Goal: Information Seeking & Learning: Find specific page/section

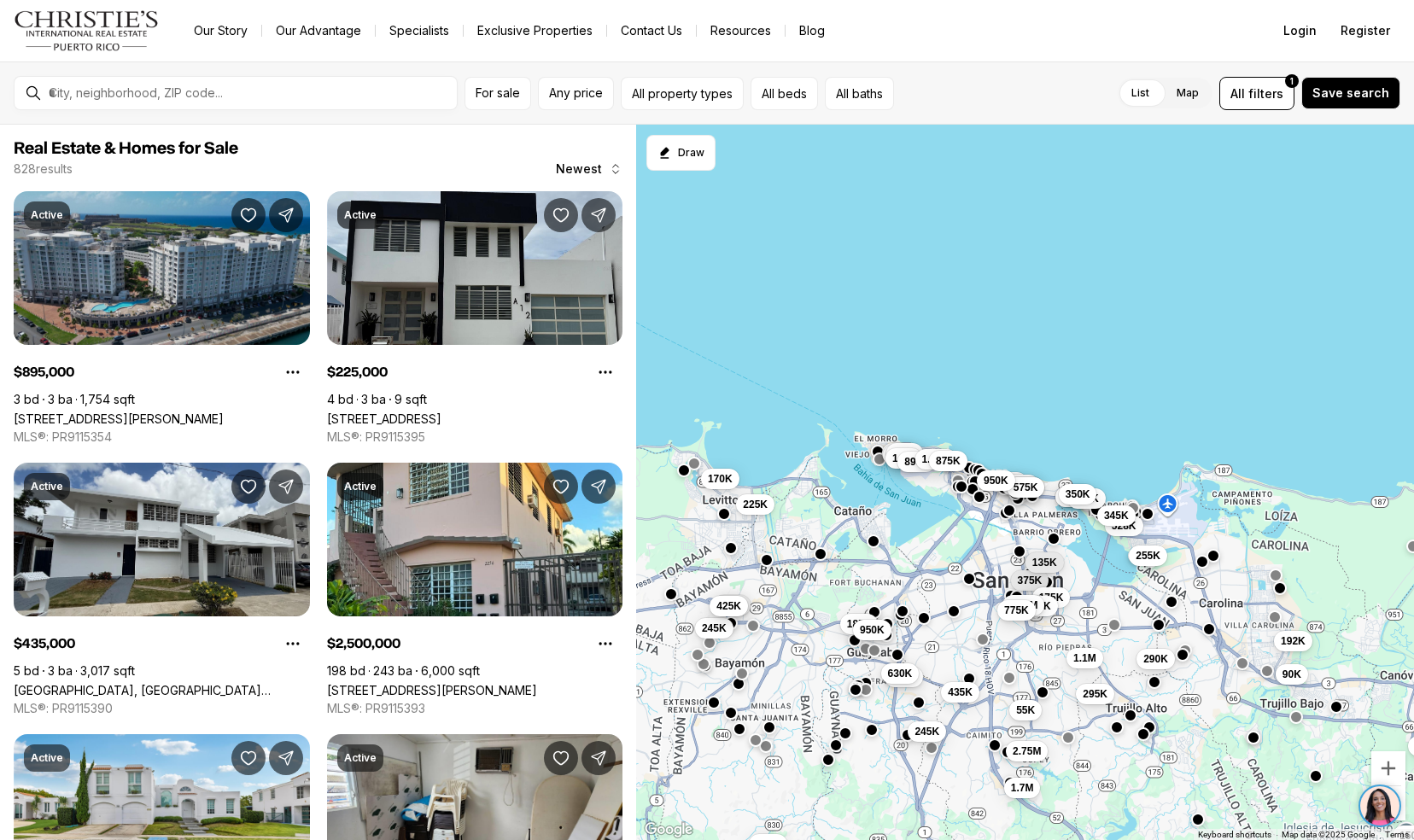
click at [56, 412] on link "100 DEL MUELLE #1905, SAN JUAN PR, 00901" at bounding box center [119, 419] width 210 height 14
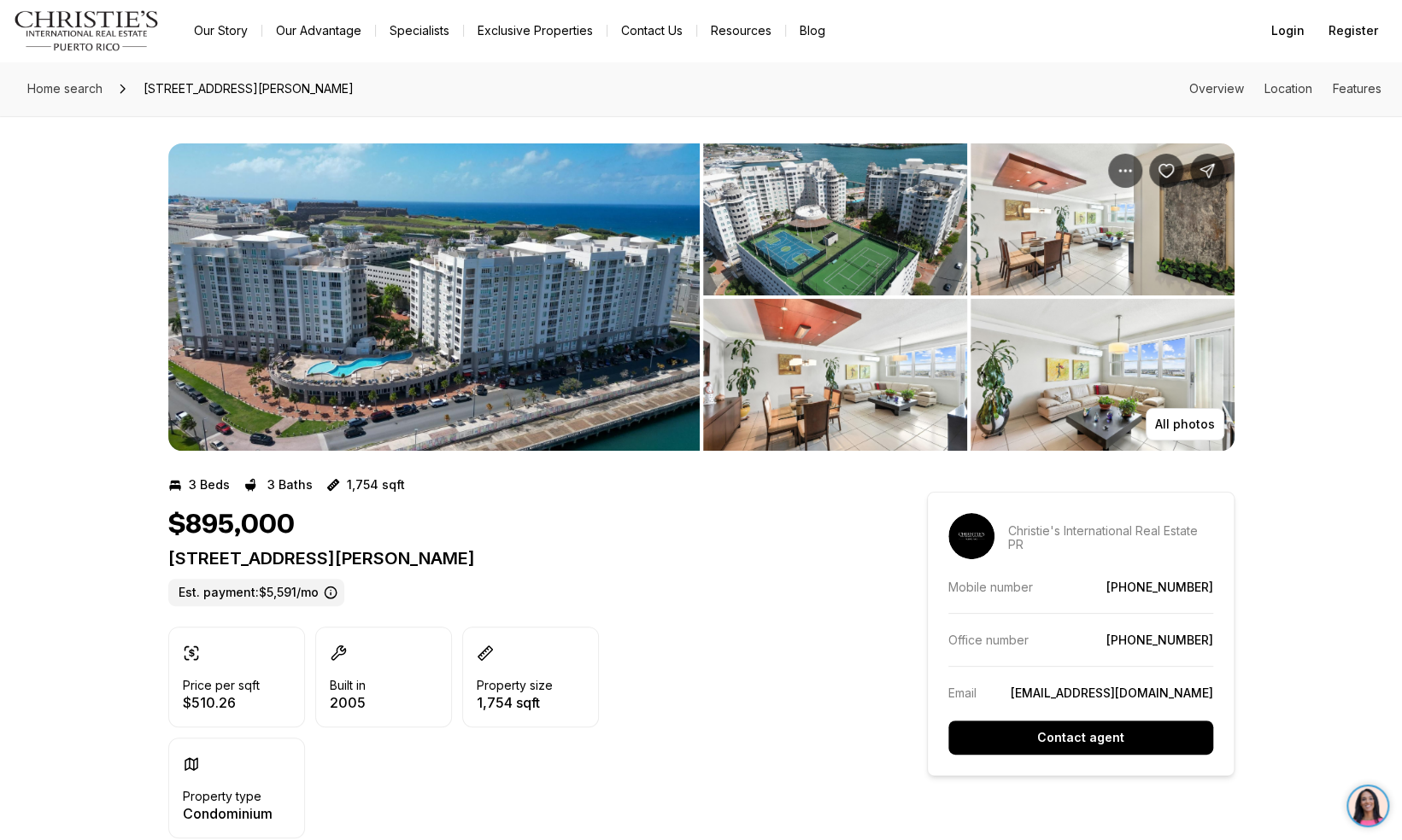
click at [421, 263] on img "View image gallery" at bounding box center [433, 297] width 532 height 308
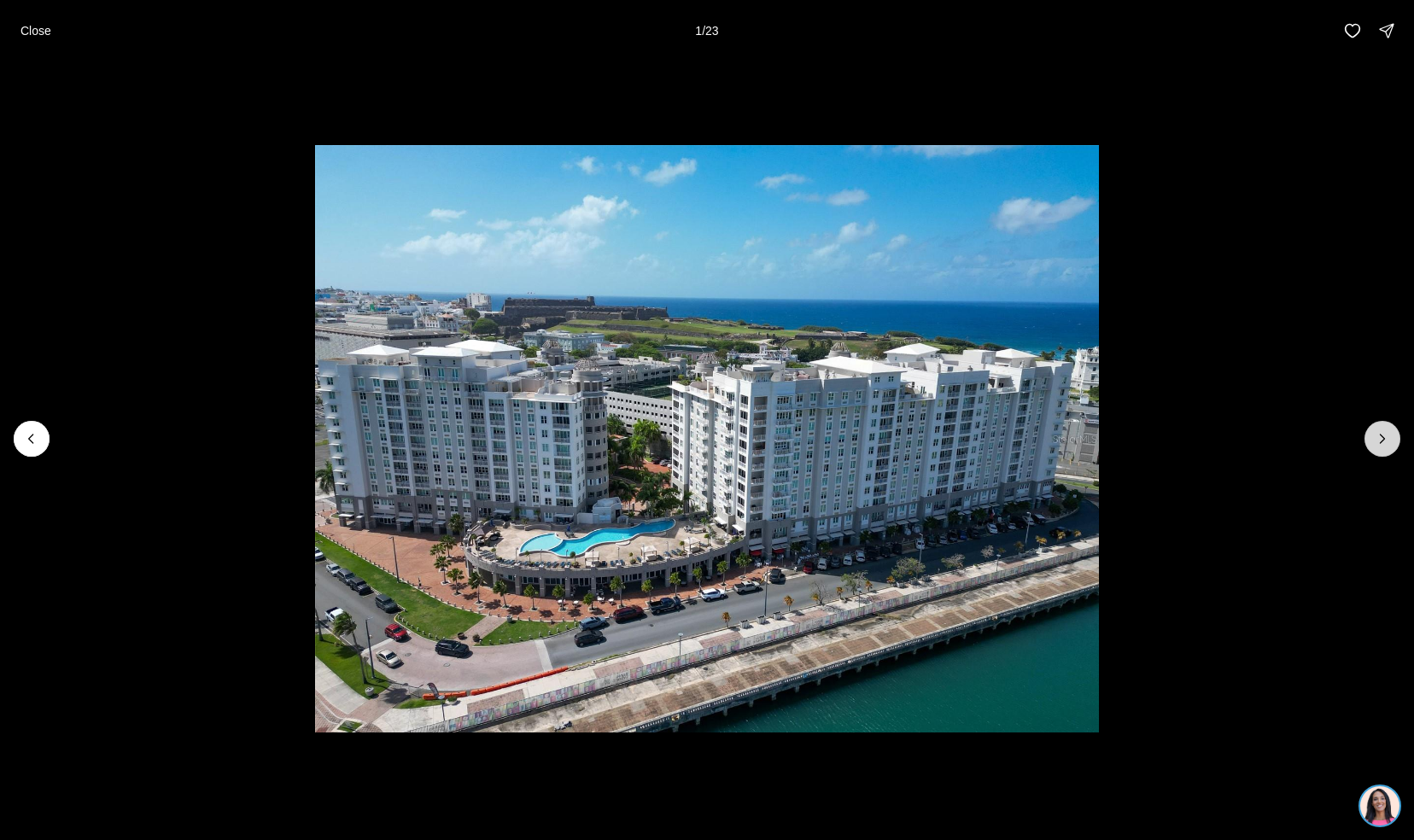
click at [1400, 439] on button "Next slide" at bounding box center [1382, 438] width 36 height 36
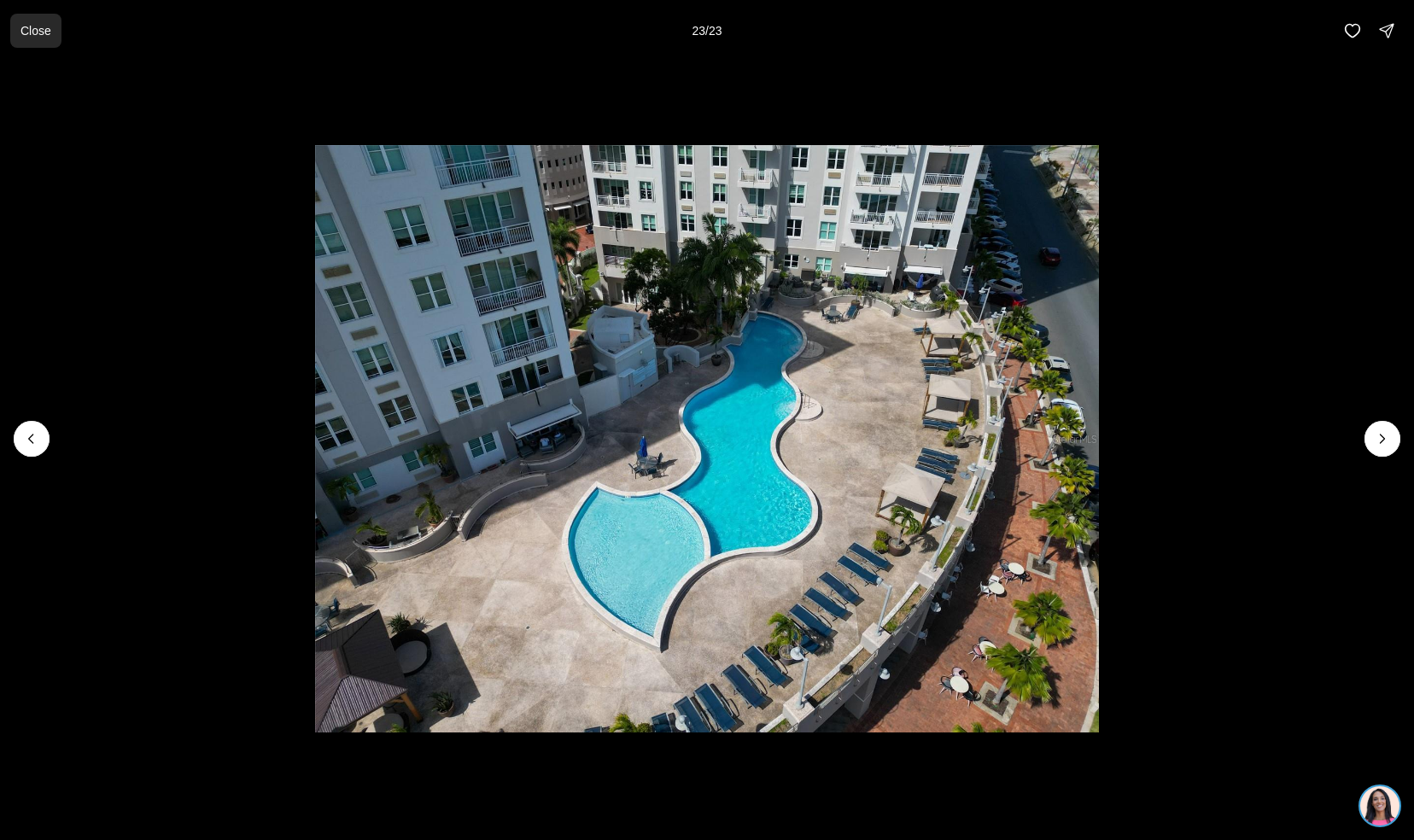
click at [30, 42] on button "Close" at bounding box center [36, 30] width 51 height 34
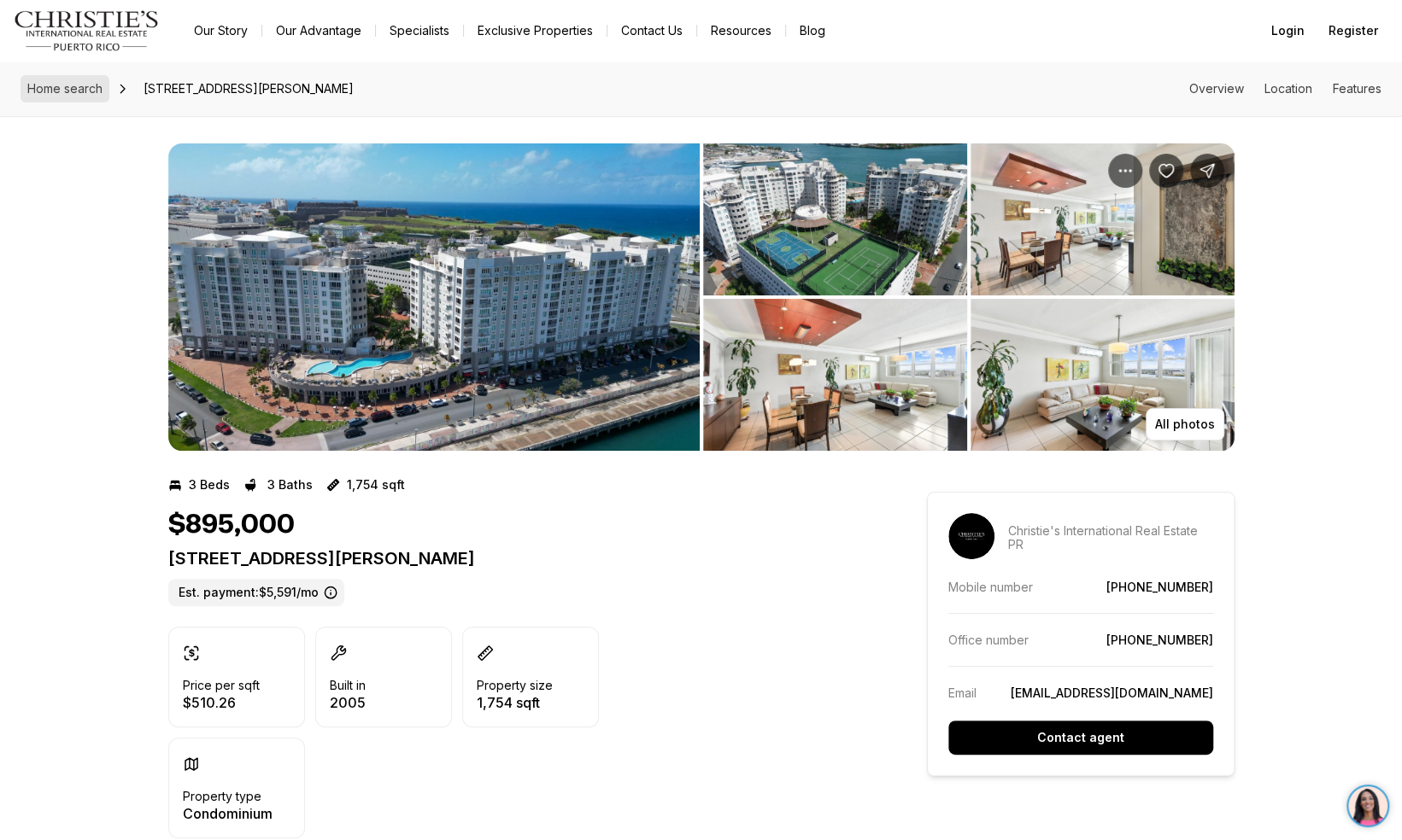
click at [44, 92] on span "Home search" at bounding box center [65, 88] width 75 height 14
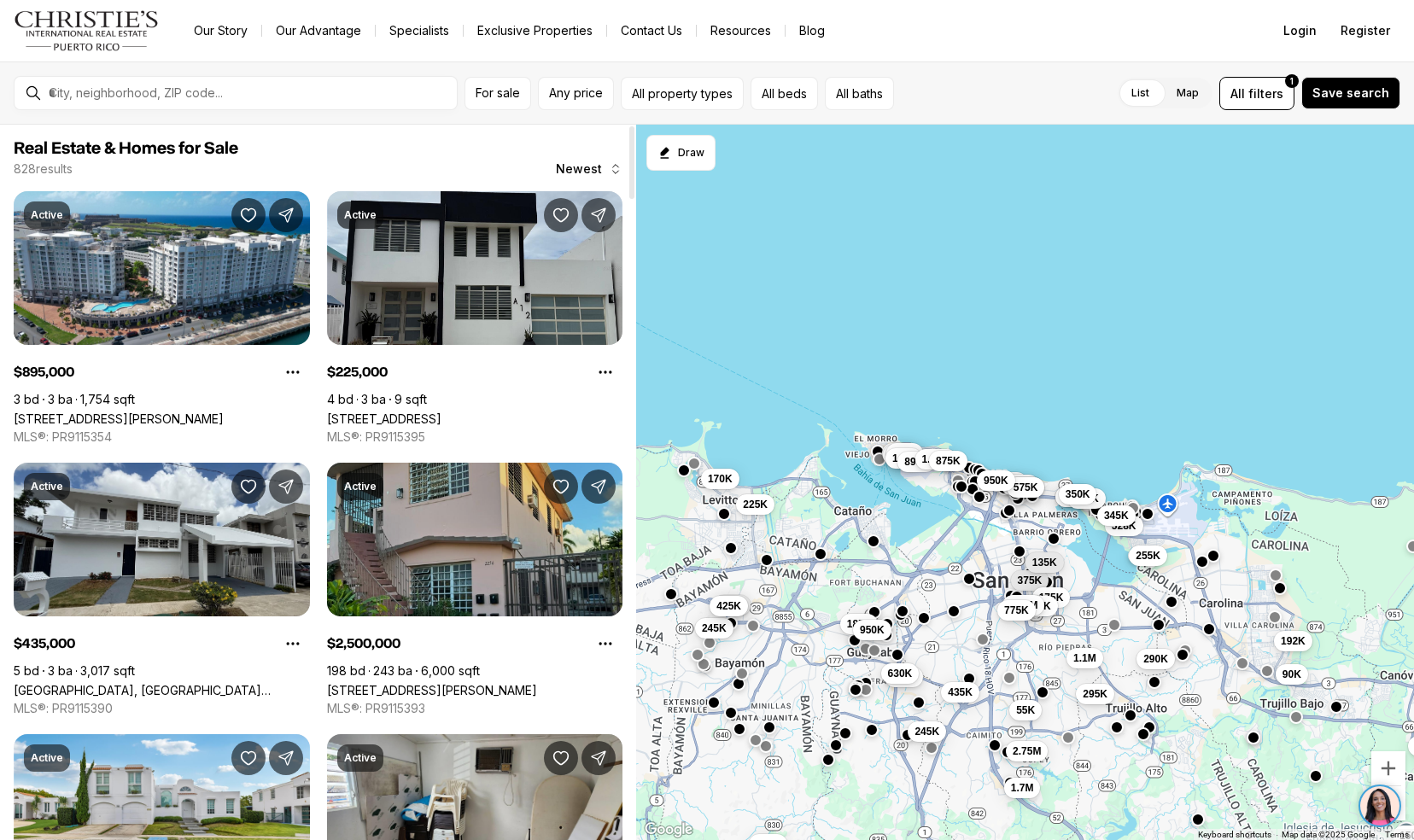
click at [365, 683] on link "[STREET_ADDRESS][PERSON_NAME]" at bounding box center [432, 690] width 210 height 14
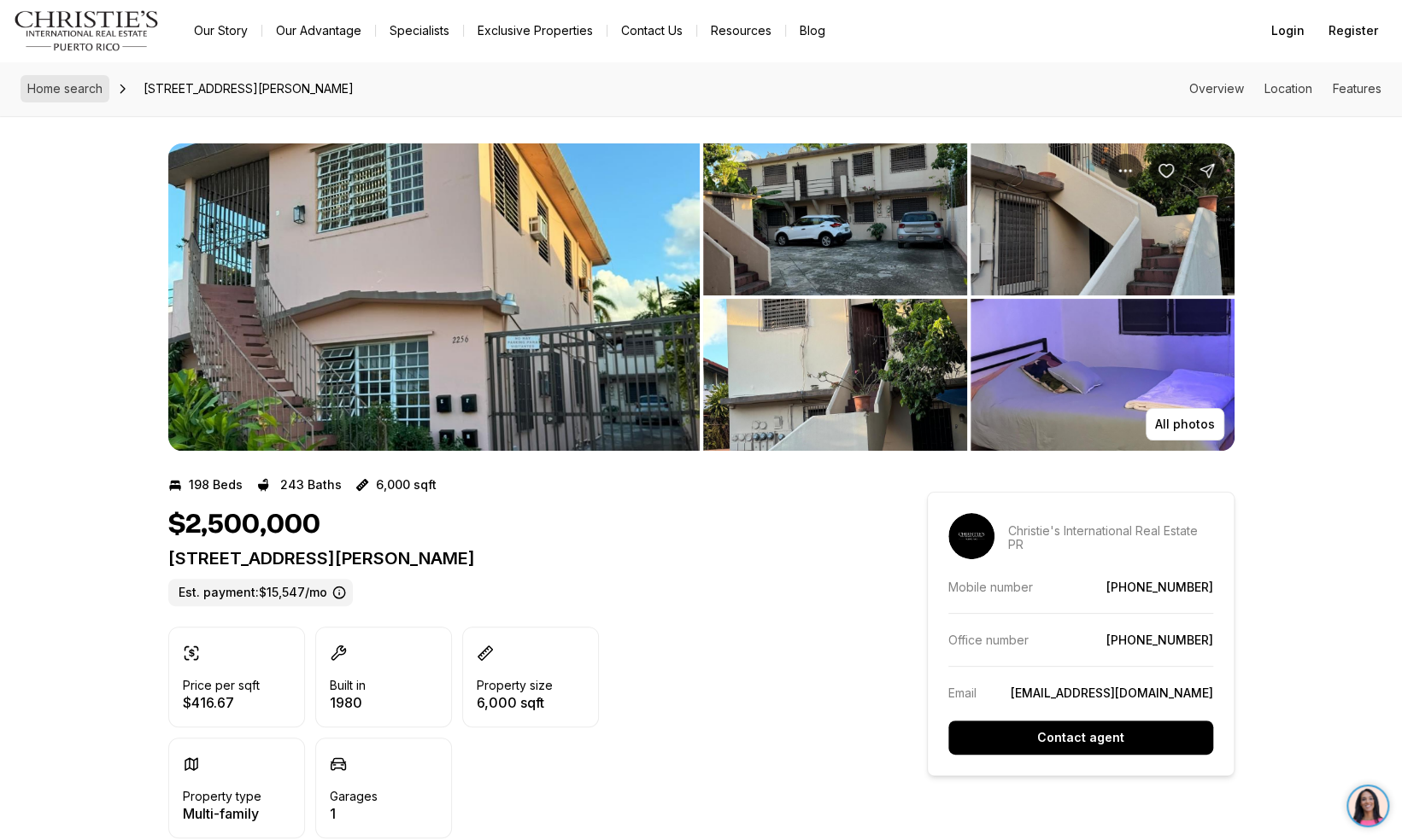
click at [62, 95] on link "Home search" at bounding box center [65, 89] width 89 height 27
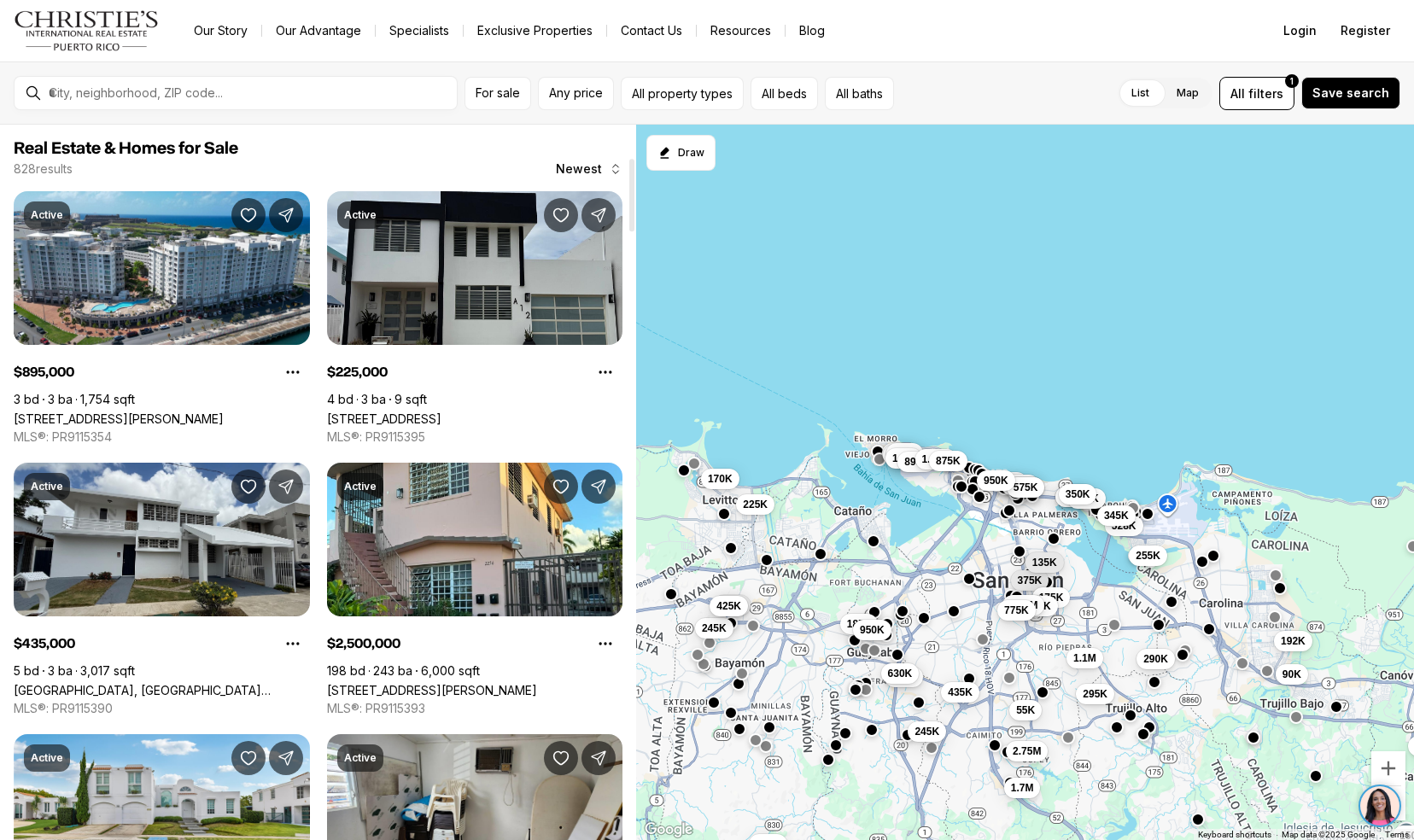
scroll to position [328, 0]
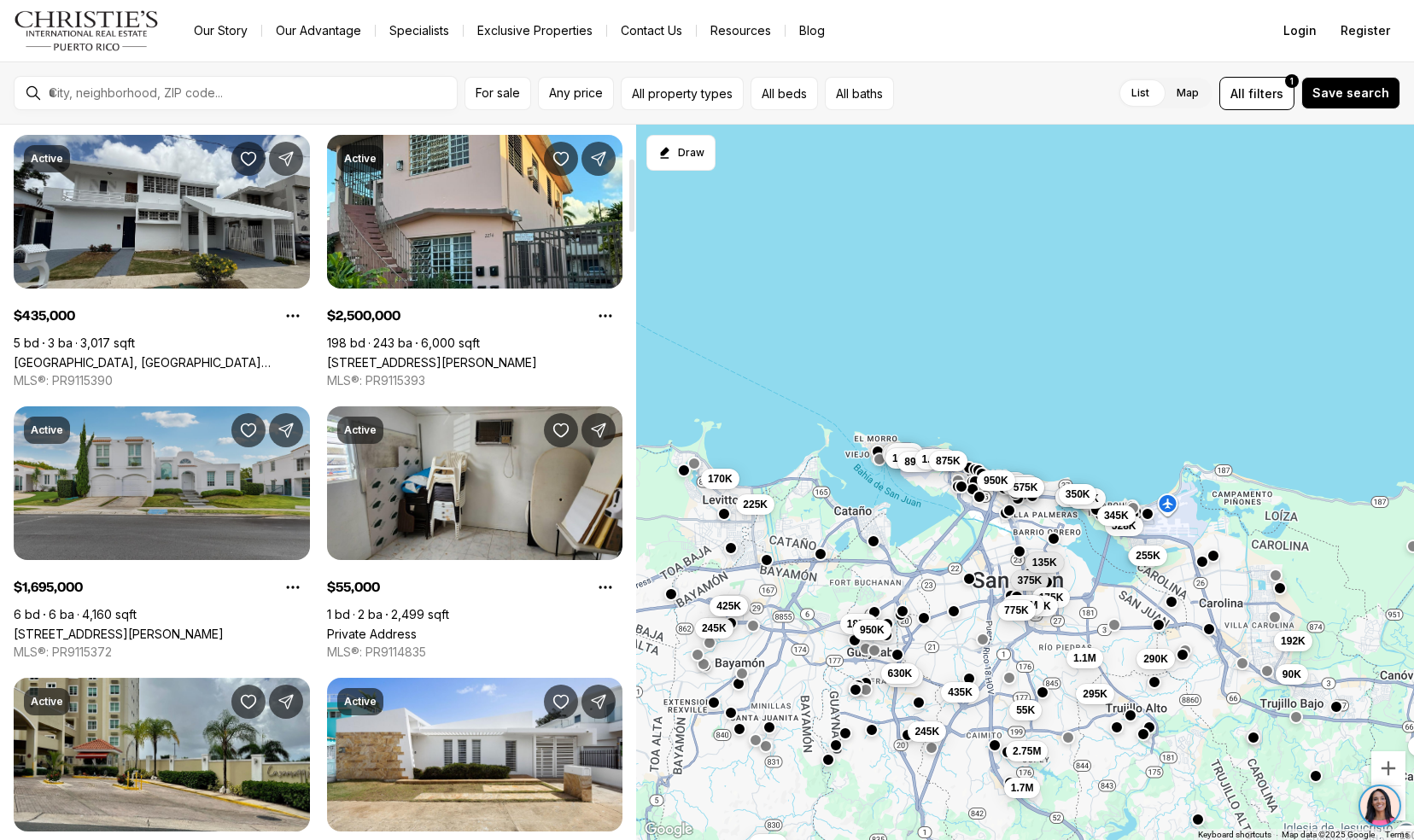
click at [54, 627] on link "[STREET_ADDRESS][PERSON_NAME]" at bounding box center [119, 634] width 210 height 14
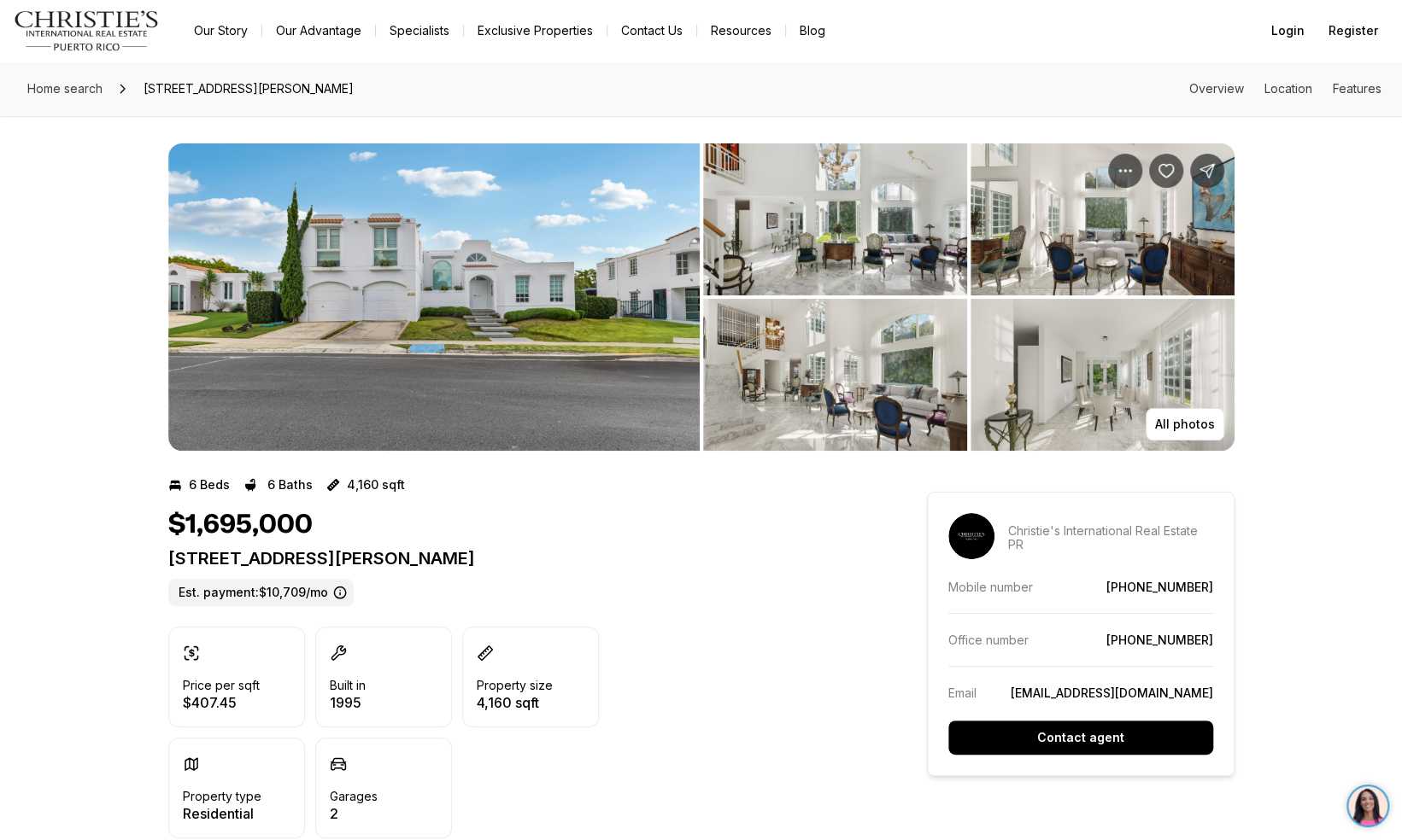
click at [385, 268] on img "View image gallery" at bounding box center [433, 297] width 532 height 308
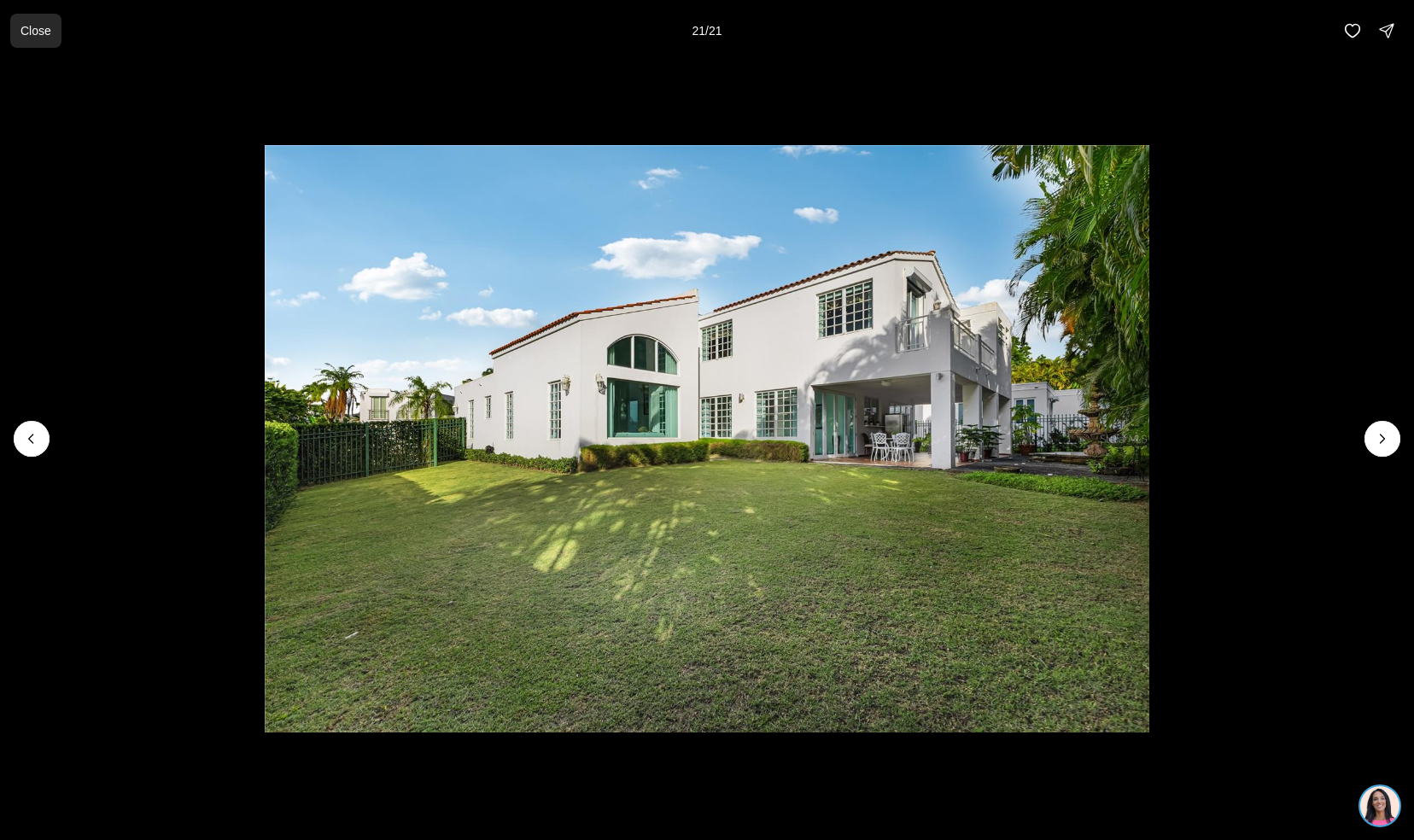
click at [29, 30] on p "Close" at bounding box center [36, 31] width 31 height 14
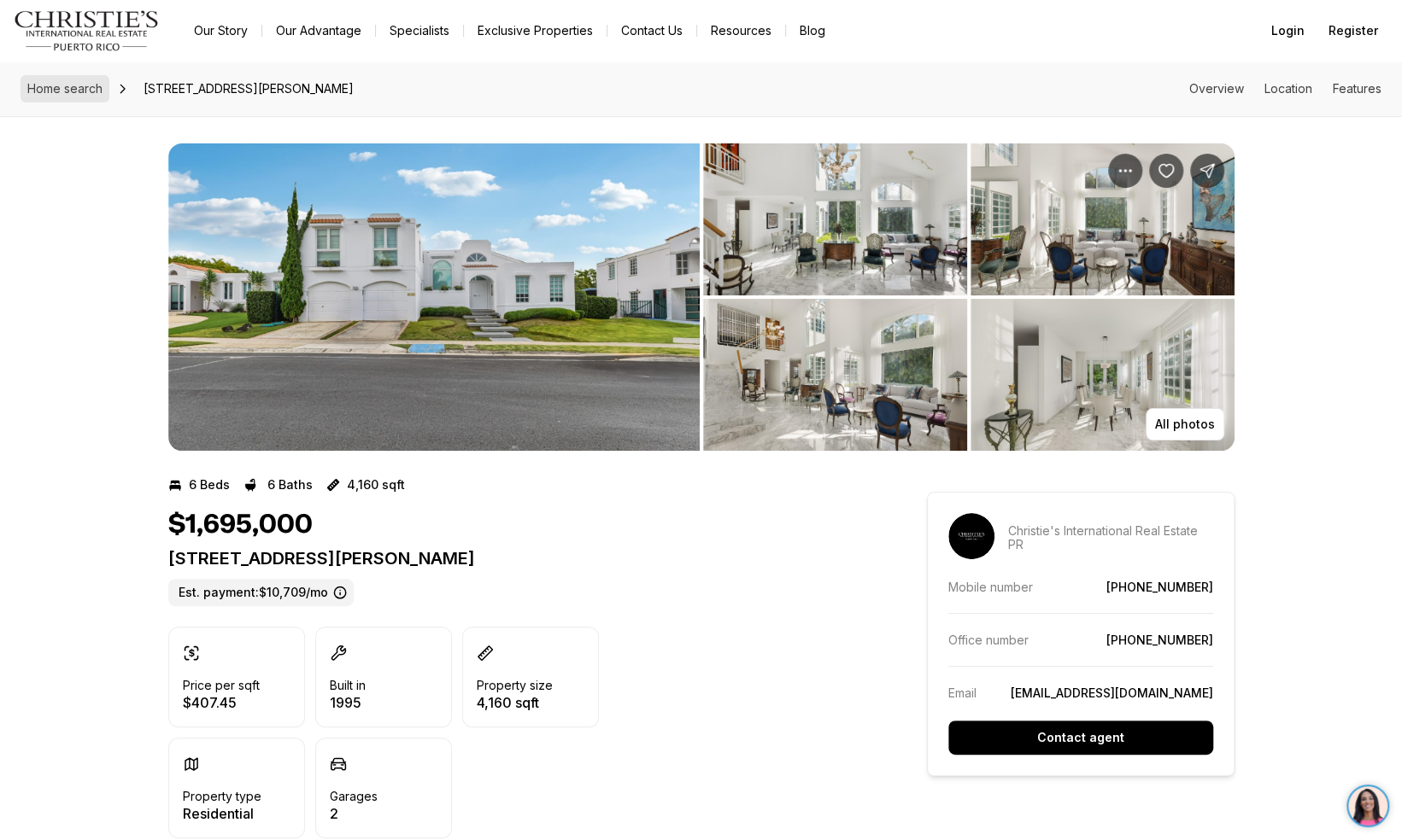
click at [55, 95] on link "Home search" at bounding box center [65, 89] width 89 height 27
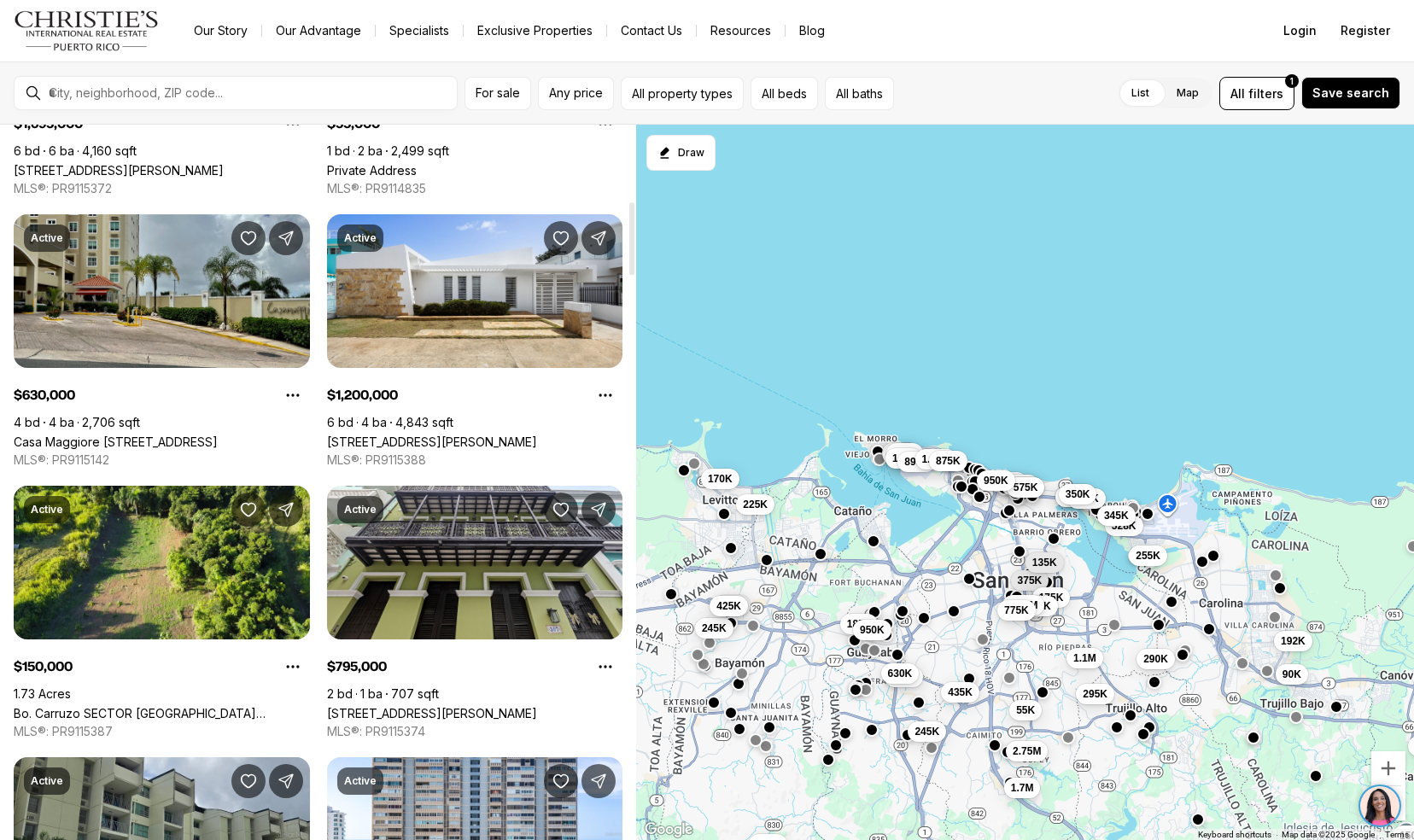
scroll to position [792, 0]
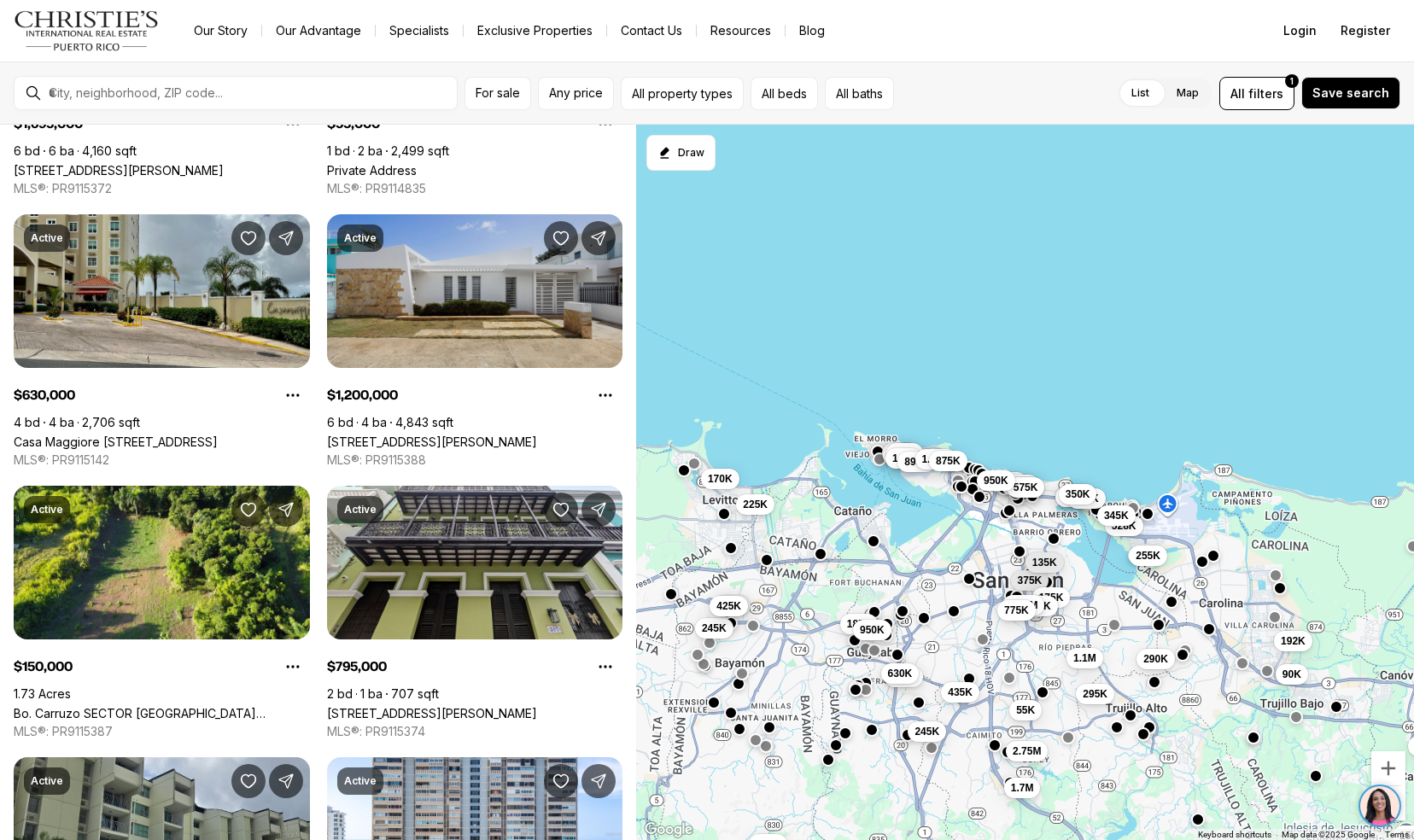
click at [360, 435] on link "[STREET_ADDRESS][PERSON_NAME]" at bounding box center [432, 442] width 210 height 14
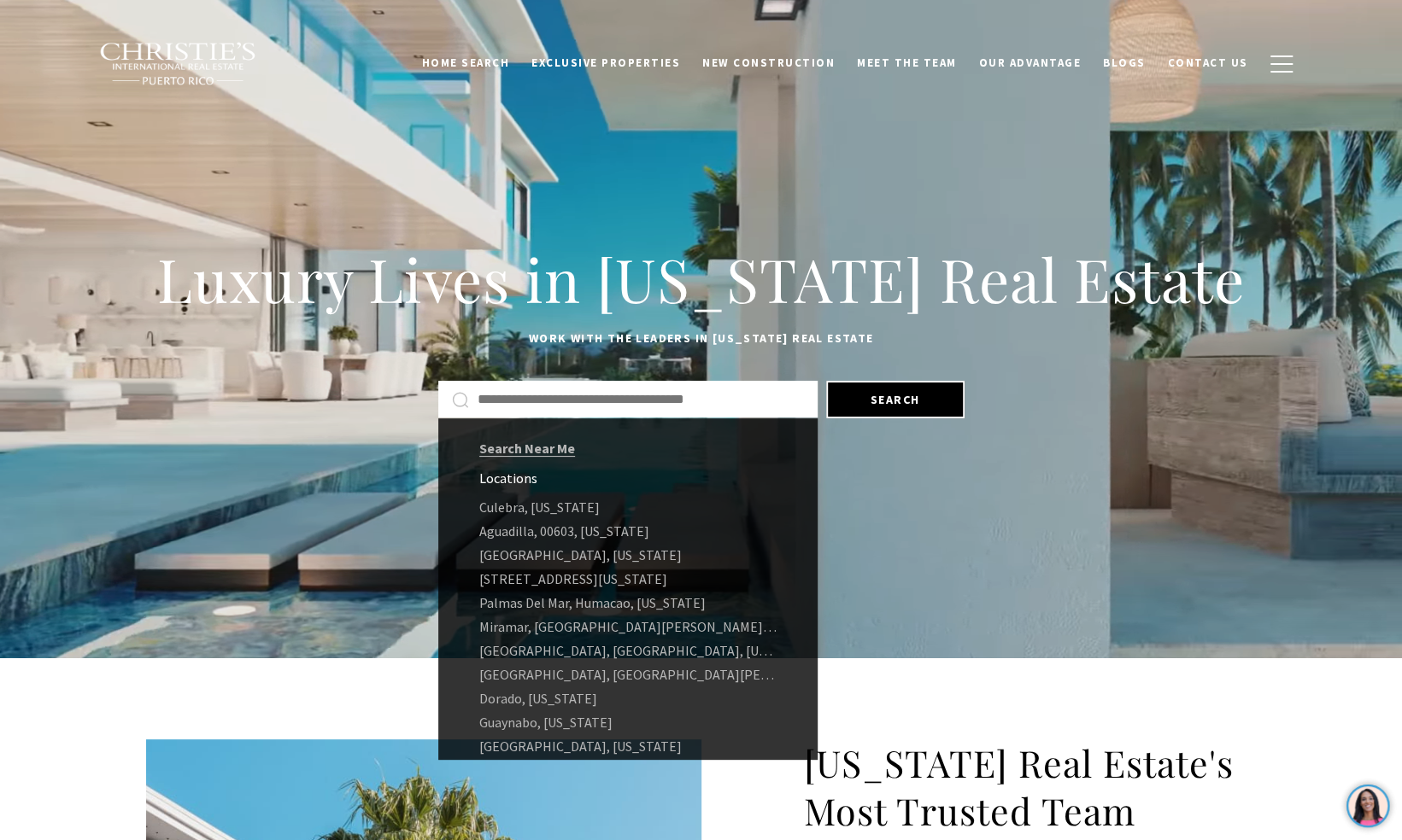
click at [636, 406] on input "text" at bounding box center [641, 399] width 326 height 22
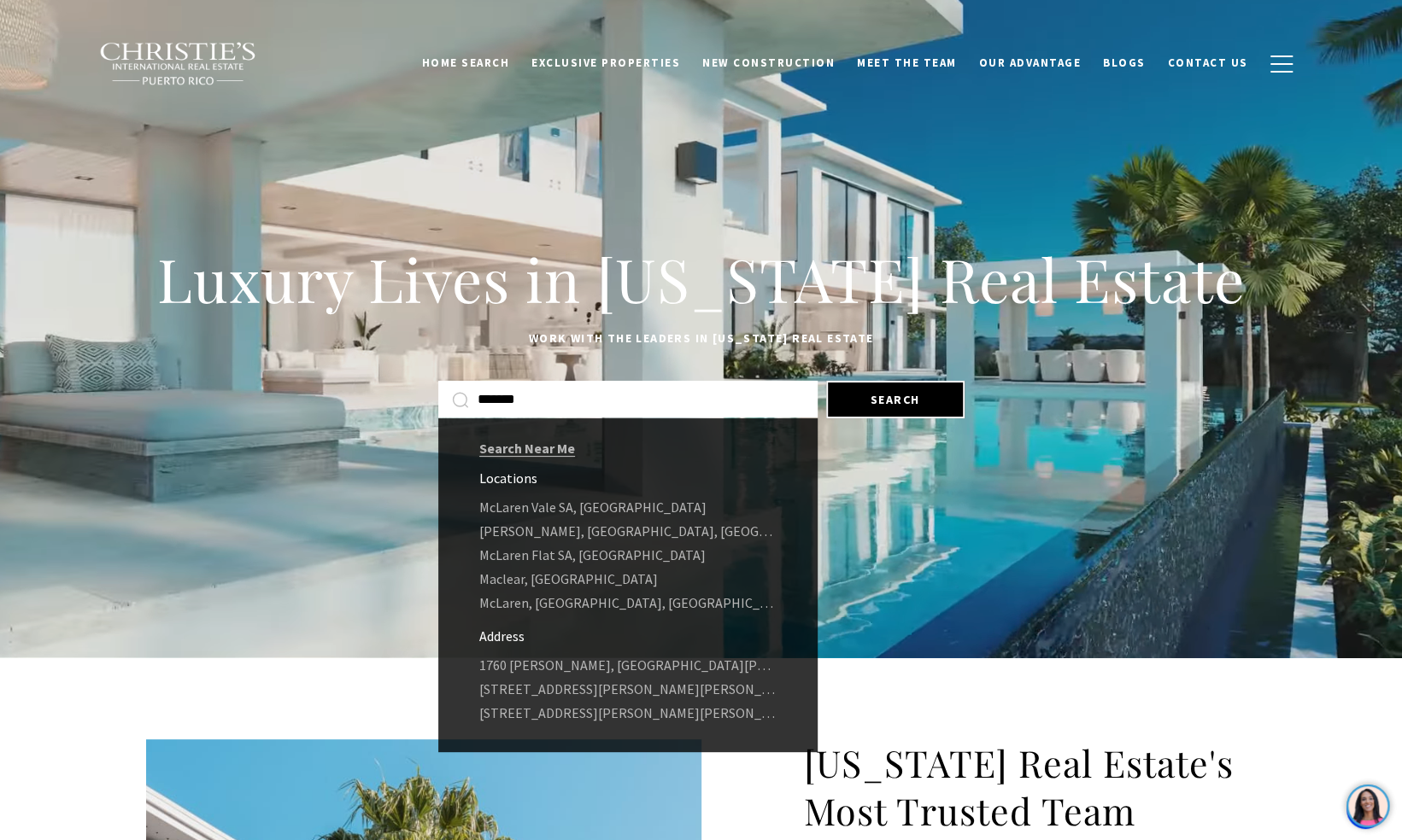
type input "*******"
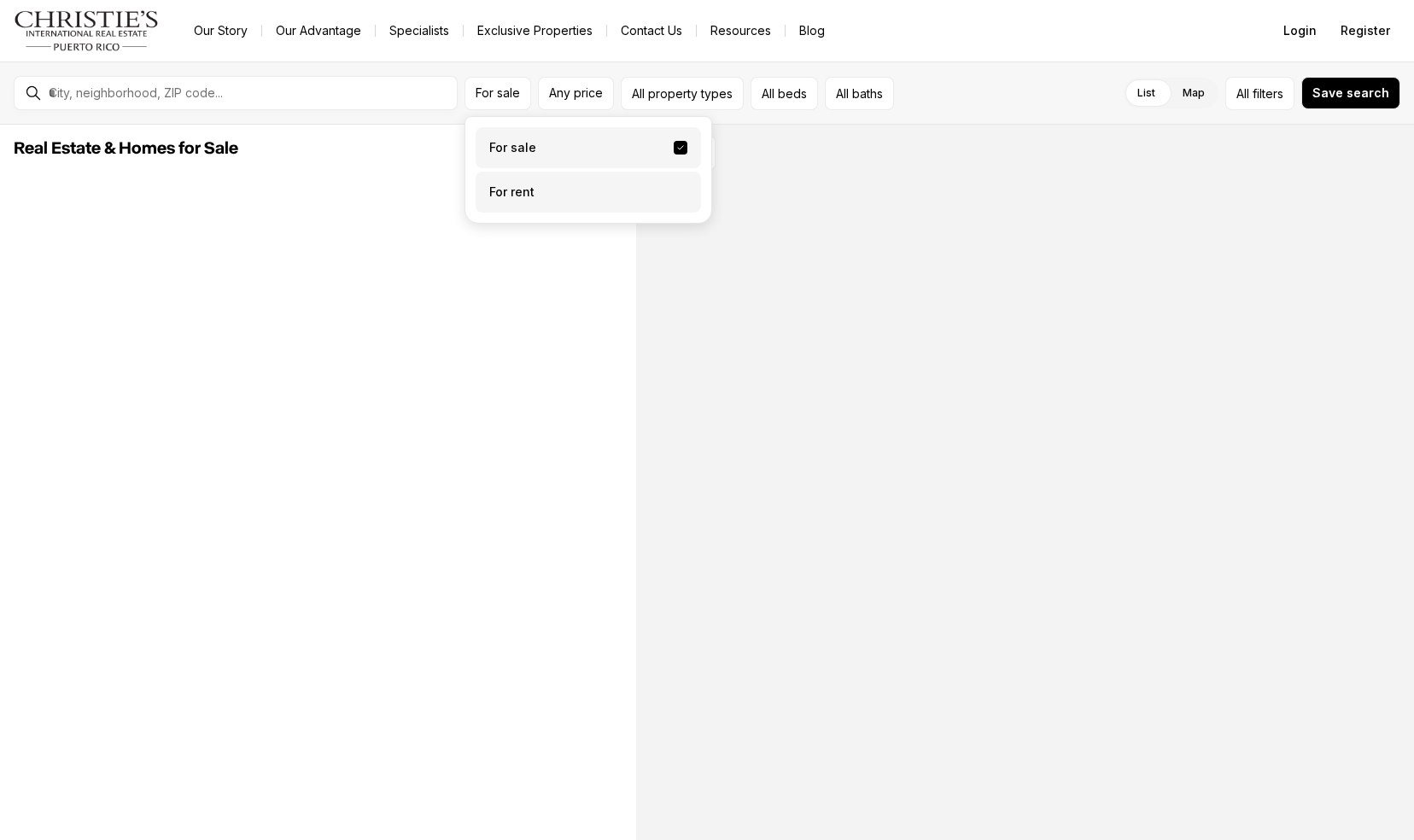
click at [536, 179] on label "For rent" at bounding box center [588, 192] width 226 height 41
click at [674, 185] on button "For rent" at bounding box center [681, 185] width 14 height 0
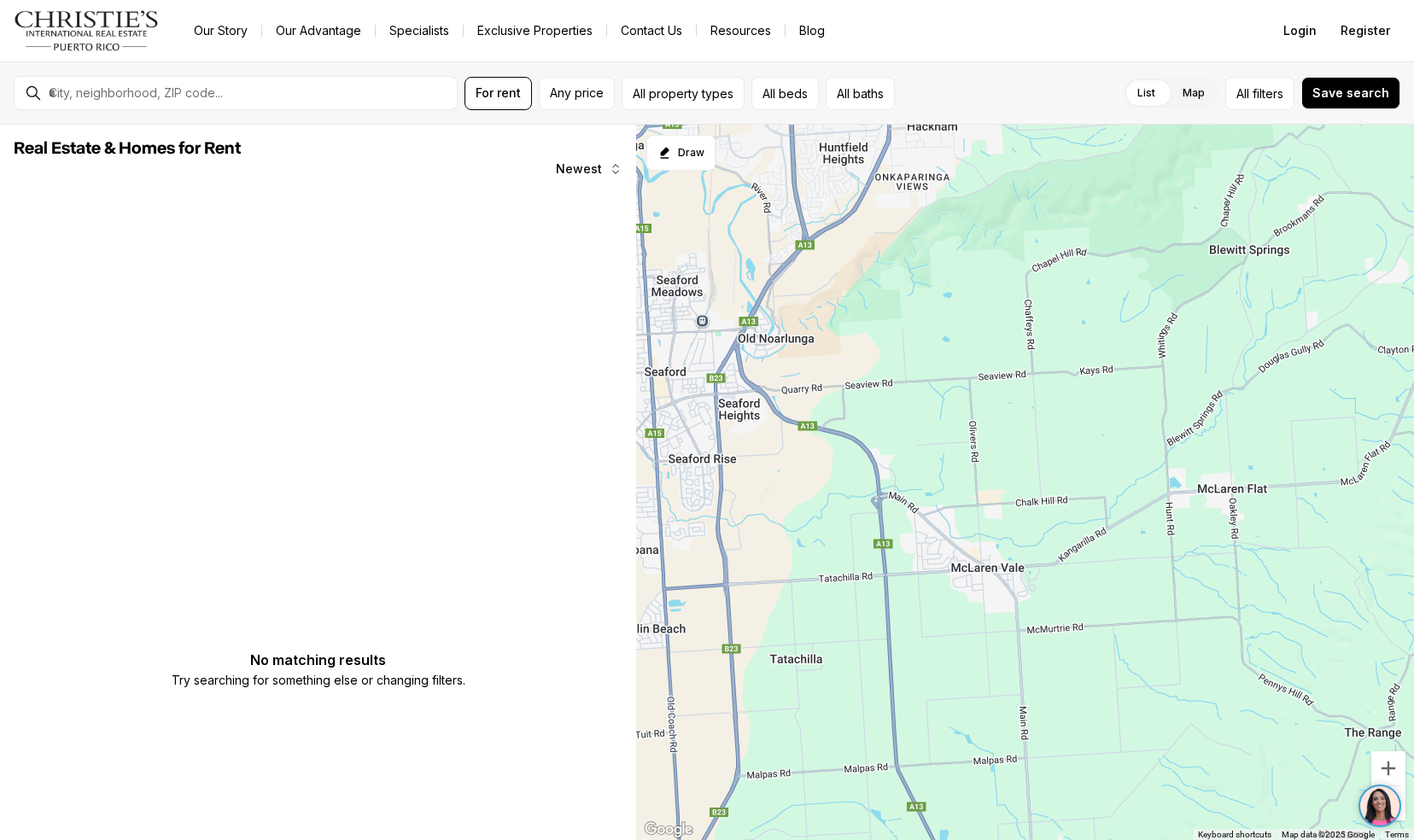
click at [405, 140] on span "Real Estate & Homes for Rent" at bounding box center [317, 148] width 609 height 20
click at [364, 99] on input "text" at bounding box center [249, 94] width 401 height 15
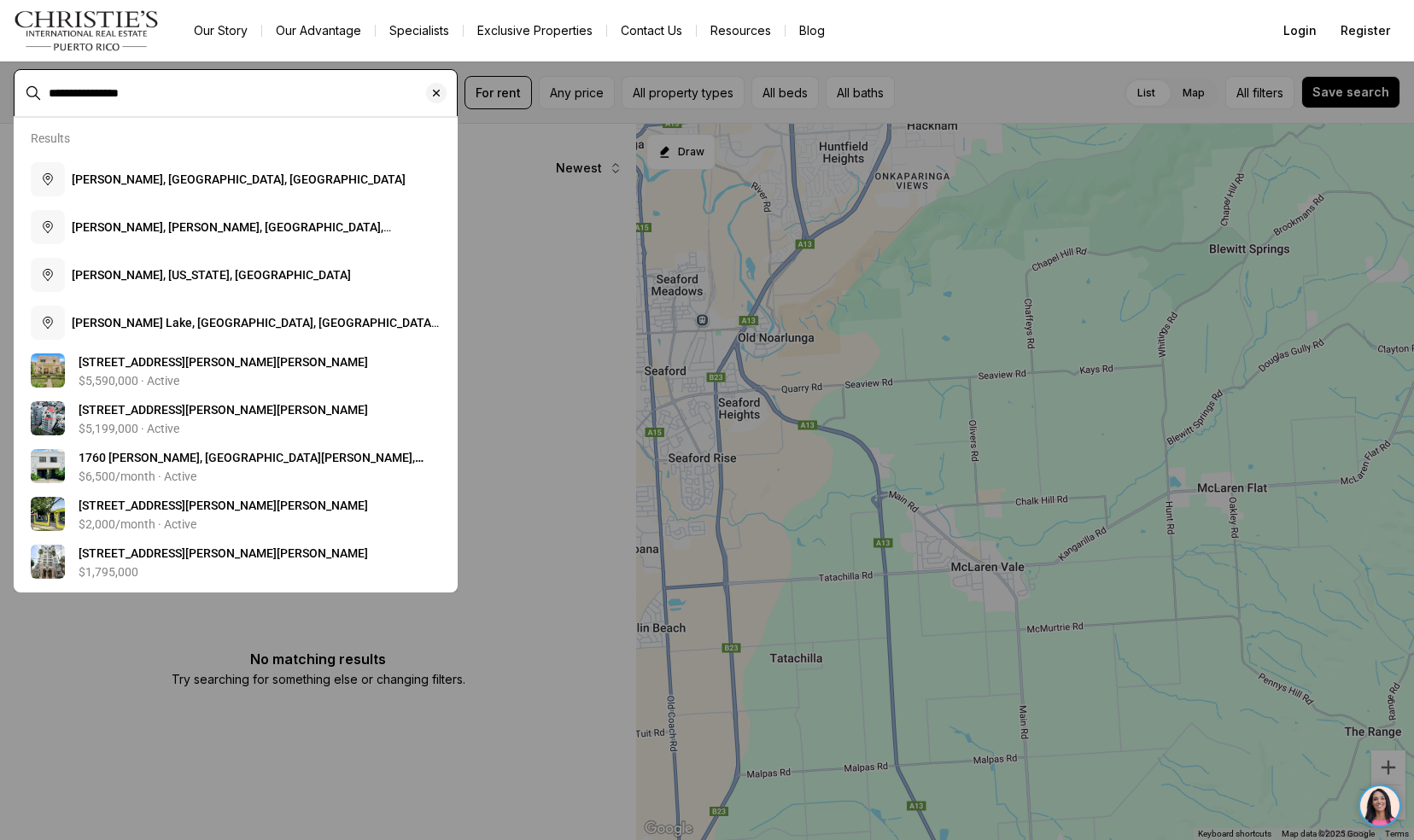
type input "**********"
